Goal: Obtain resource: Download file/media

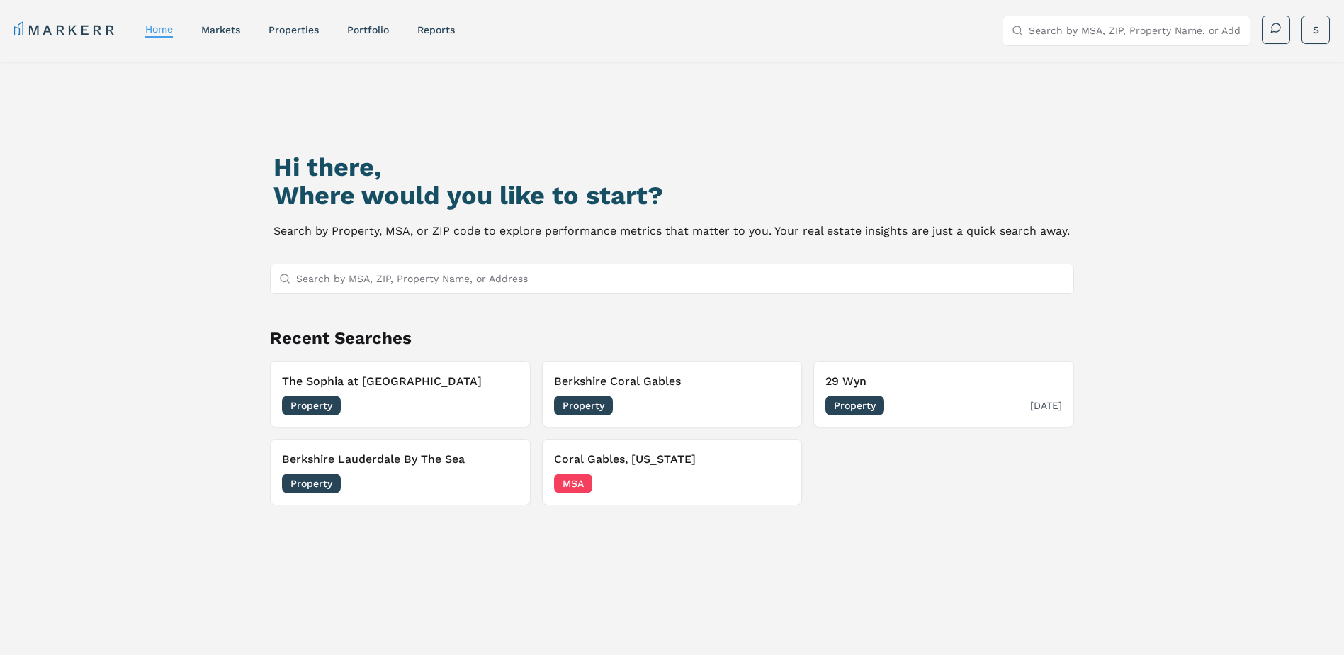
click at [886, 376] on h3 "29 Wyn" at bounding box center [944, 381] width 237 height 17
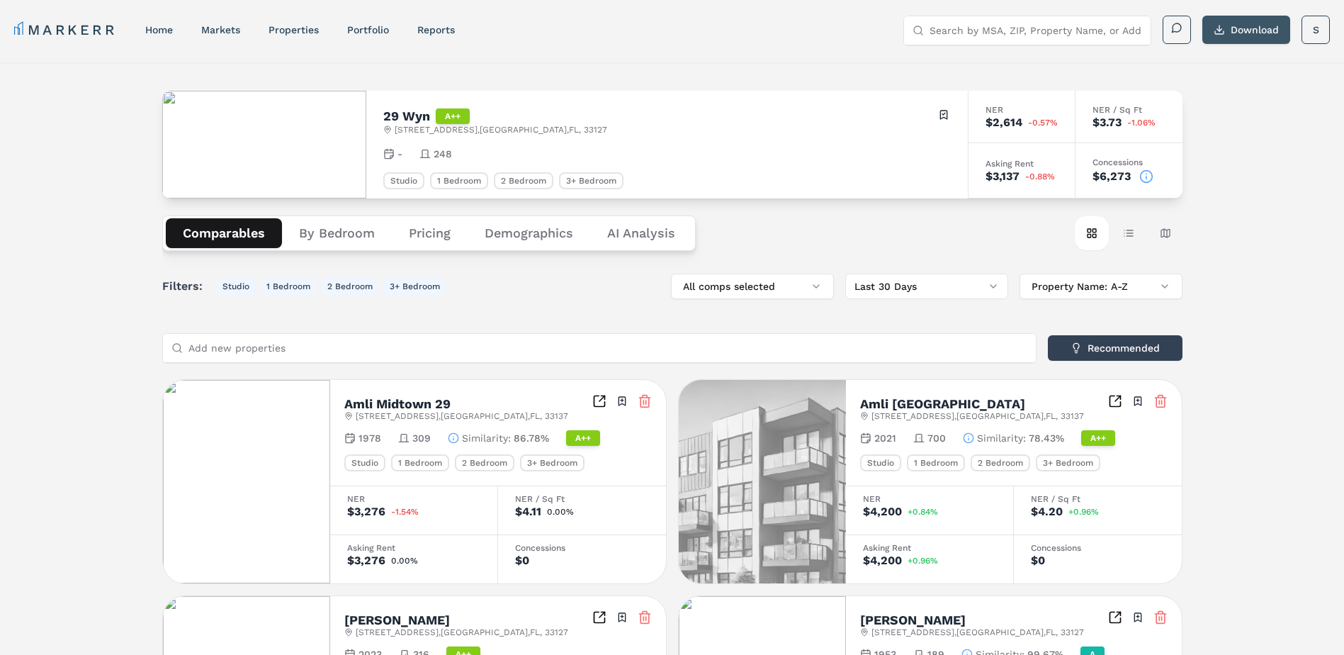
click at [1236, 28] on button "Download" at bounding box center [1247, 30] width 88 height 28
click at [821, 45] on div "MARKERR home markets properties Portfolio reports Search by MSA, ZIP, Property …" at bounding box center [672, 28] width 1344 height 57
